Goal: Find contact information: Find contact information

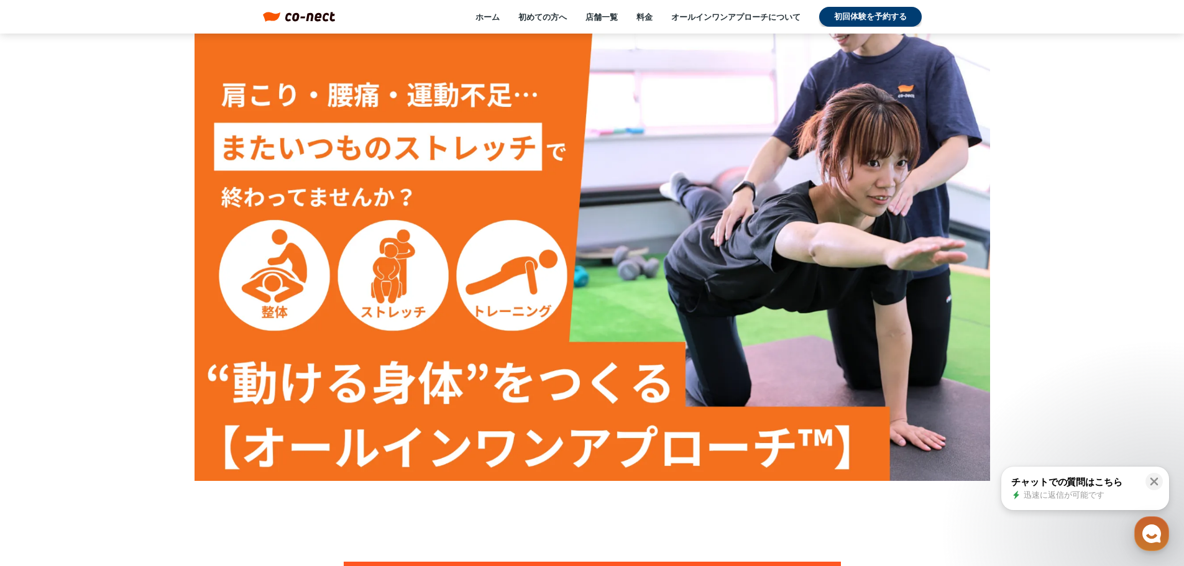
scroll to position [104, 0]
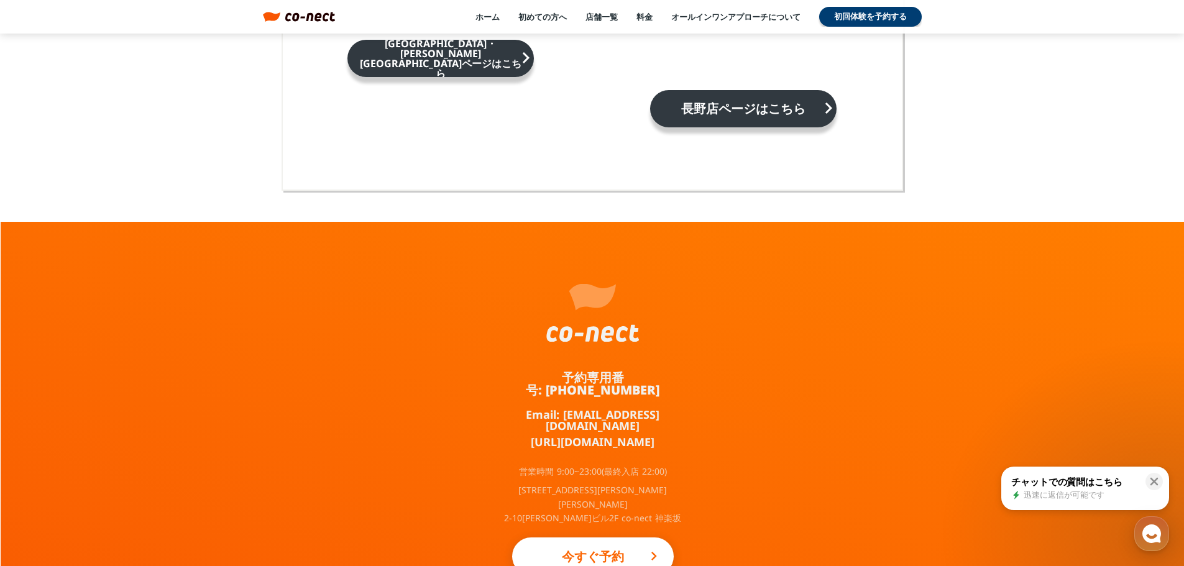
scroll to position [8164, 0]
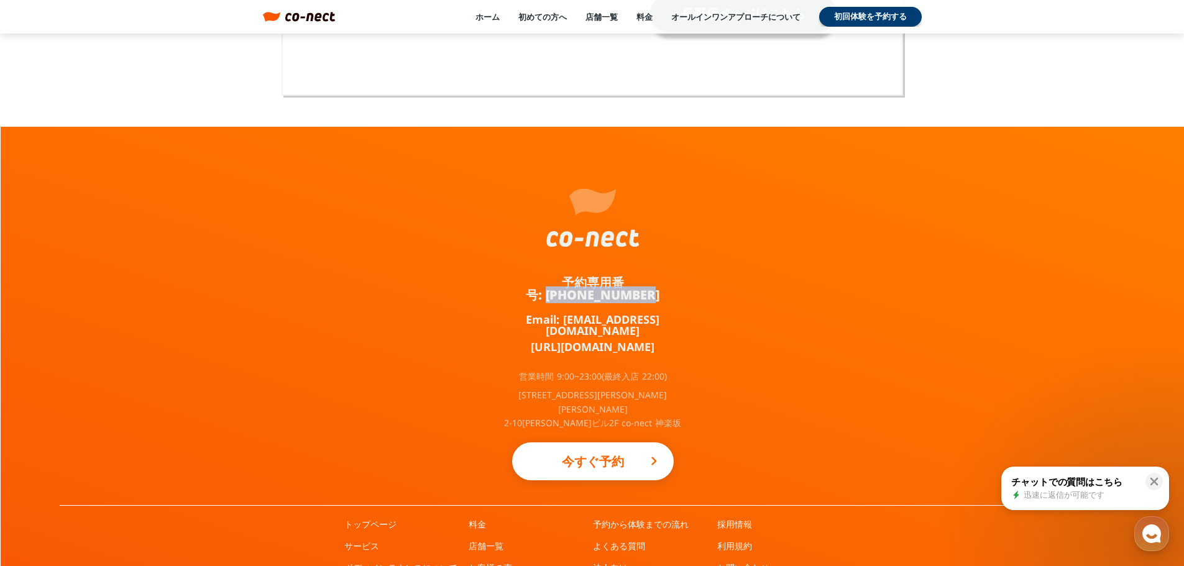
drag, startPoint x: 683, startPoint y: 246, endPoint x: 592, endPoint y: 241, distance: 91.5
click at [592, 241] on div "予約専用番号: [PHONE_NUMBER] Email: [EMAIL_ADDRESS][DOMAIN_NAME] [URL][DOMAIN_NAME] 営…" at bounding box center [593, 316] width 187 height 379
copy link "[PHONE_NUMBER]"
drag, startPoint x: 673, startPoint y: 269, endPoint x: 560, endPoint y: 267, distance: 113.8
click at [560, 267] on div "予約専用番号: [PHONE_NUMBER] Email: [EMAIL_ADDRESS][DOMAIN_NAME] [URL][DOMAIN_NAME] 営…" at bounding box center [593, 316] width 187 height 379
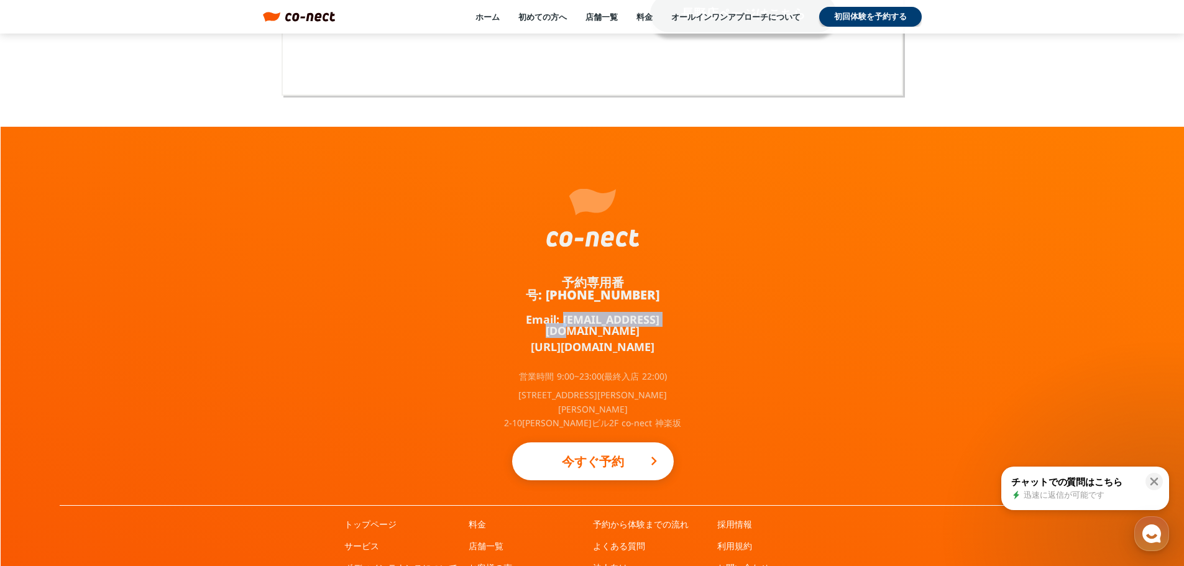
copy link "[EMAIL_ADDRESS][DOMAIN_NAME]"
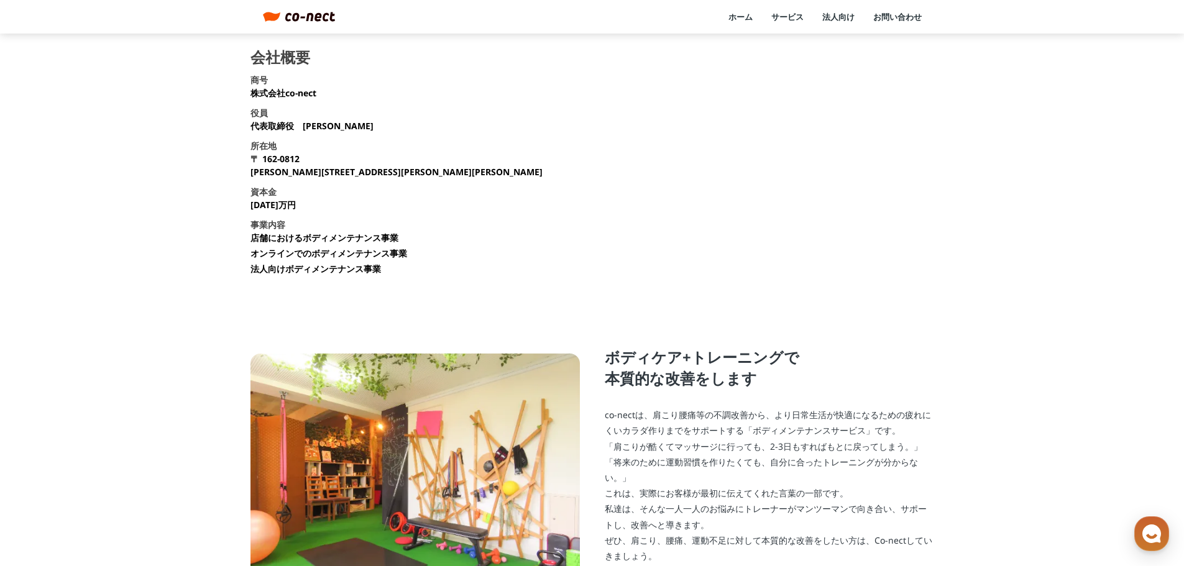
click at [289, 91] on p "株式会社co-nect" at bounding box center [284, 92] width 66 height 13
copy p "株式会社co-nect"
click at [289, 91] on p "株式会社co-nect" at bounding box center [284, 92] width 66 height 13
